Goal: Task Accomplishment & Management: Manage account settings

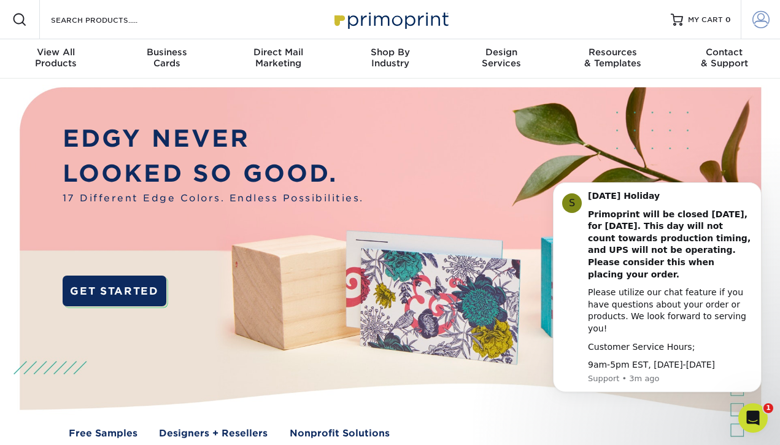
type input "[EMAIL_ADDRESS][DOMAIN_NAME]"
click at [746, 25] on link "Account" at bounding box center [759, 19] width 39 height 39
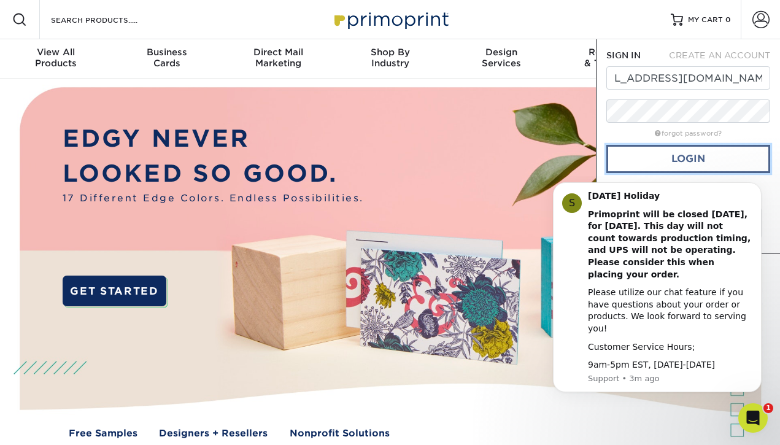
click at [691, 152] on link "Login" at bounding box center [688, 159] width 164 height 28
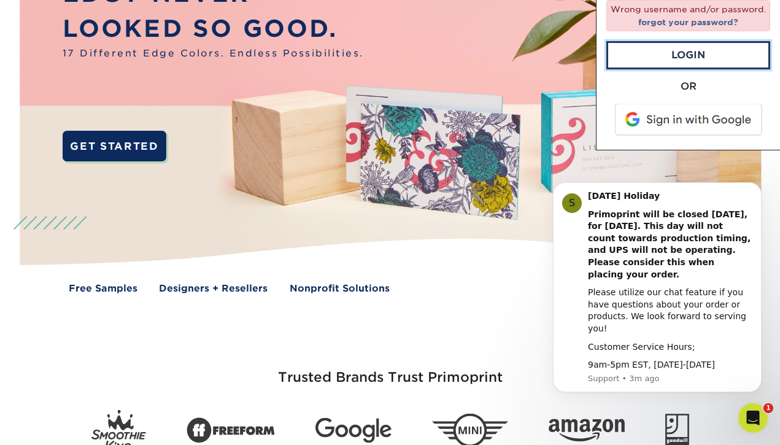
scroll to position [0, 0]
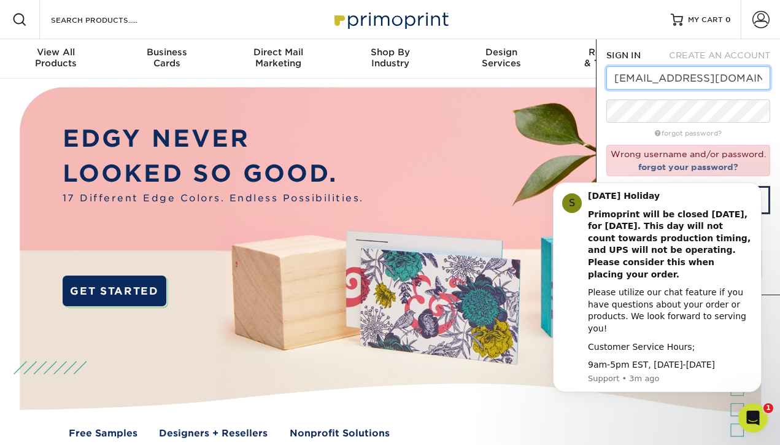
click at [704, 80] on input "[EMAIL_ADDRESS][DOMAIN_NAME]" at bounding box center [688, 77] width 164 height 23
drag, startPoint x: 610, startPoint y: 77, endPoint x: 597, endPoint y: 46, distance: 33.8
click at [597, 47] on div "SIGN IN CREATE AN ACCOUNT [EMAIL_ADDRESS][DOMAIN_NAME] forgot password? Wrong u…" at bounding box center [688, 167] width 184 height 256
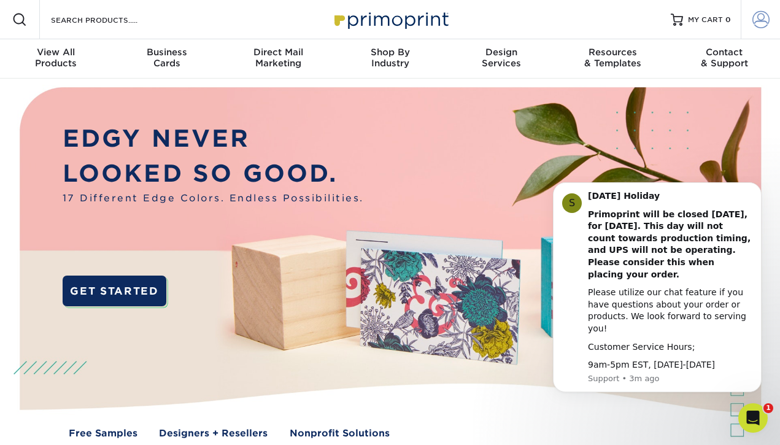
click at [767, 17] on span at bounding box center [760, 19] width 17 height 17
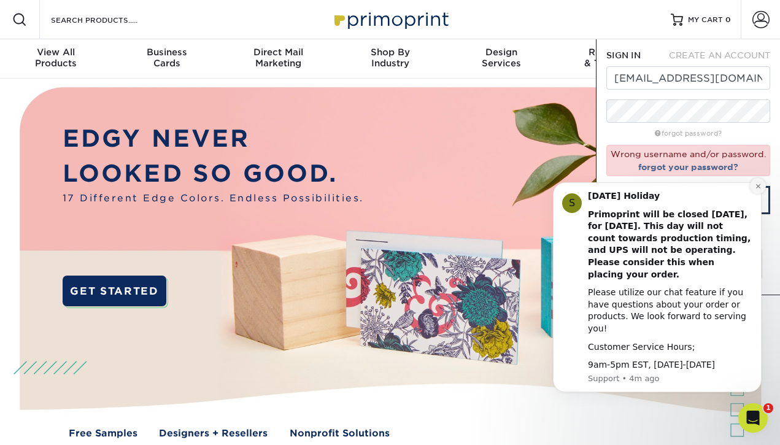
click at [764, 194] on button "Dismiss notification" at bounding box center [758, 186] width 16 height 16
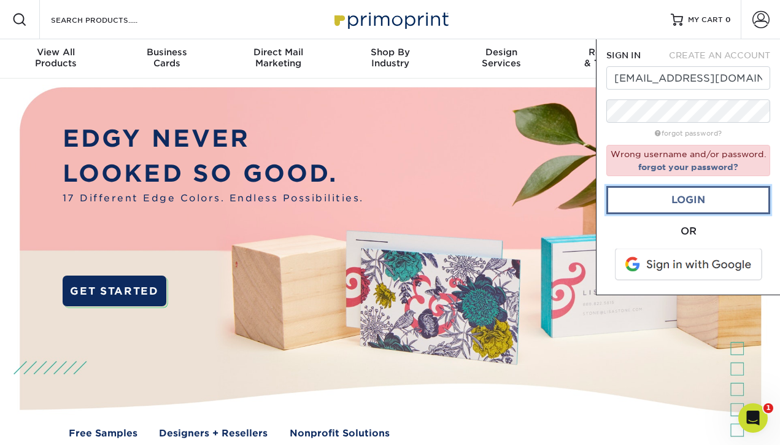
click at [719, 197] on link "Login" at bounding box center [688, 200] width 164 height 28
click at [710, 201] on link "Login" at bounding box center [688, 200] width 164 height 28
click at [712, 164] on link "forgot your password?" at bounding box center [688, 167] width 100 height 10
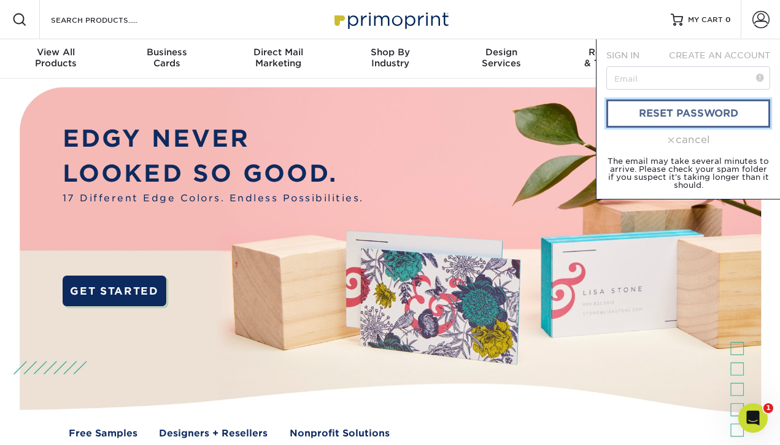
click at [697, 109] on link "reset password" at bounding box center [688, 113] width 164 height 28
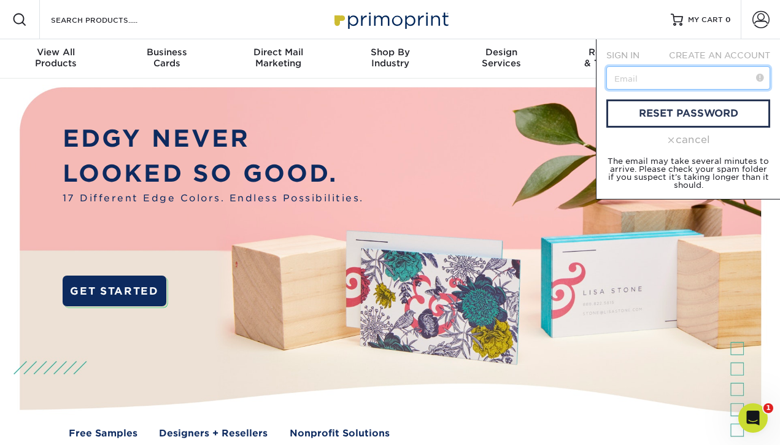
click at [656, 79] on input "text" at bounding box center [688, 77] width 164 height 23
click at [707, 132] on form "SIGN IN CREATE AN ACCOUNT reset password cancel The email may take several minu…" at bounding box center [688, 119] width 164 height 140
click at [704, 136] on div "cancel" at bounding box center [688, 139] width 164 height 15
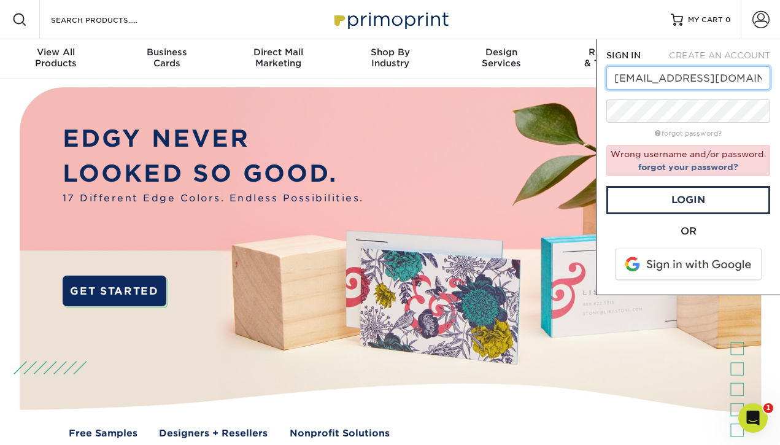
click at [661, 82] on input "[EMAIL_ADDRESS][DOMAIN_NAME]" at bounding box center [688, 77] width 164 height 23
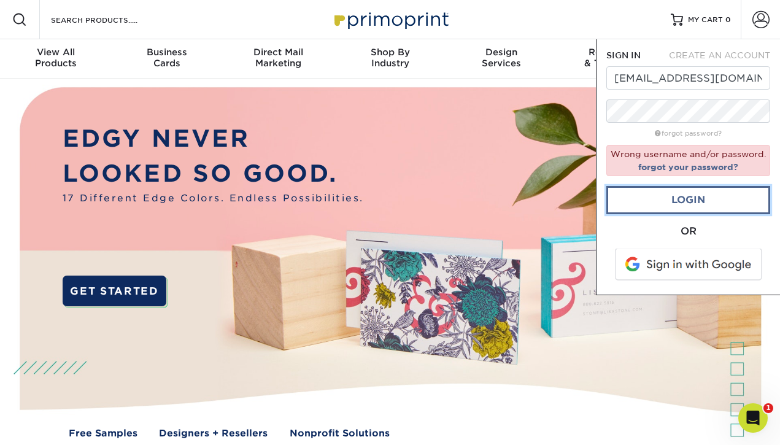
click at [719, 198] on link "Login" at bounding box center [688, 200] width 164 height 28
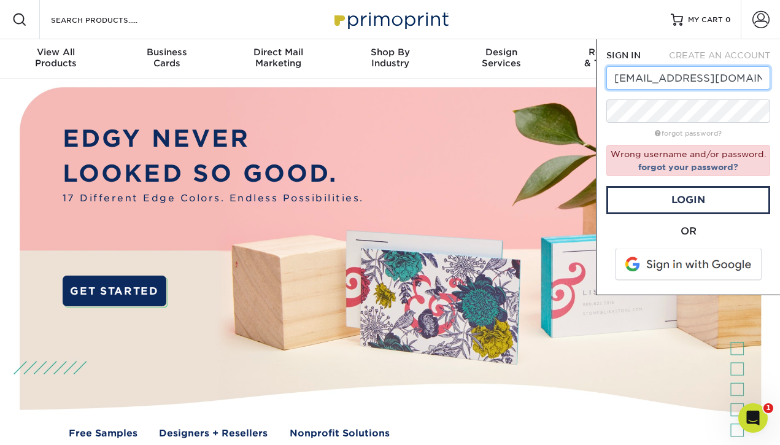
click at [692, 79] on input "[EMAIL_ADDRESS][DOMAIN_NAME]" at bounding box center [688, 77] width 164 height 23
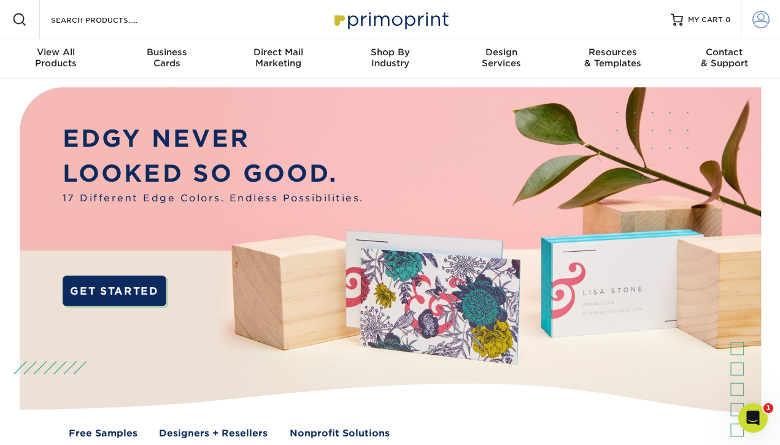
click at [750, 20] on link "Account" at bounding box center [759, 19] width 39 height 39
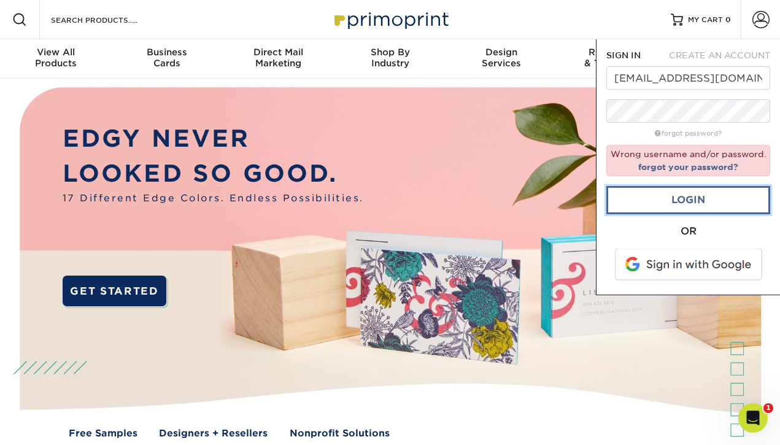
click at [737, 195] on link "Login" at bounding box center [688, 200] width 164 height 28
click at [686, 136] on link "forgot password?" at bounding box center [687, 133] width 67 height 8
